Goal: Find specific page/section: Find specific page/section

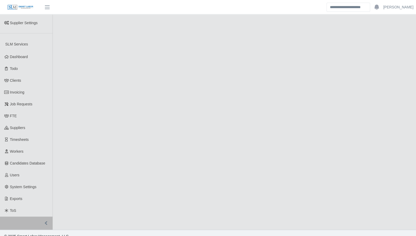
scroll to position [175, 0]
click at [25, 136] on span "Timesheets" at bounding box center [19, 138] width 19 height 4
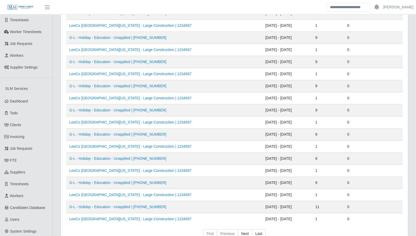
scroll to position [129, 0]
click at [22, 155] on link "FTE" at bounding box center [26, 161] width 53 height 12
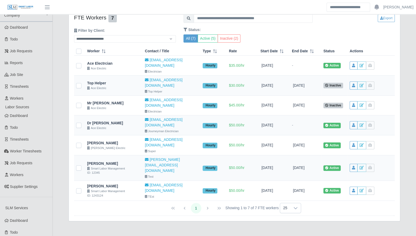
scroll to position [10, 0]
click at [209, 40] on button "Active (5)" at bounding box center [208, 39] width 20 height 8
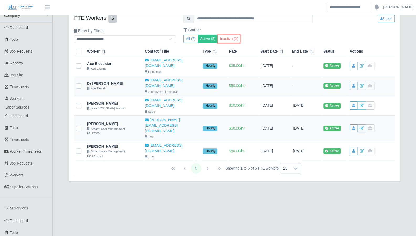
click at [225, 40] on button "Inactive (2)" at bounding box center [229, 39] width 23 height 8
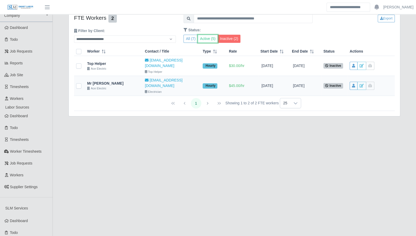
click at [213, 39] on button "Active (5)" at bounding box center [208, 39] width 20 height 8
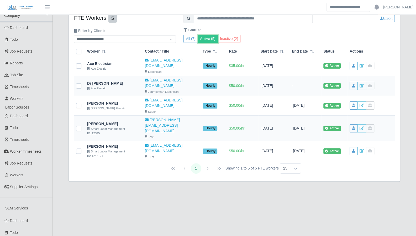
scroll to position [0, 0]
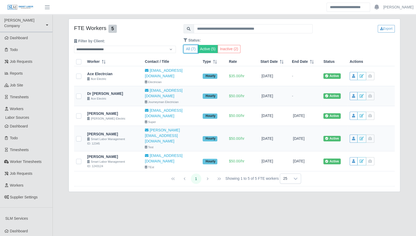
click at [191, 51] on button "All (7)" at bounding box center [191, 49] width 14 height 8
